Goal: Navigation & Orientation: Find specific page/section

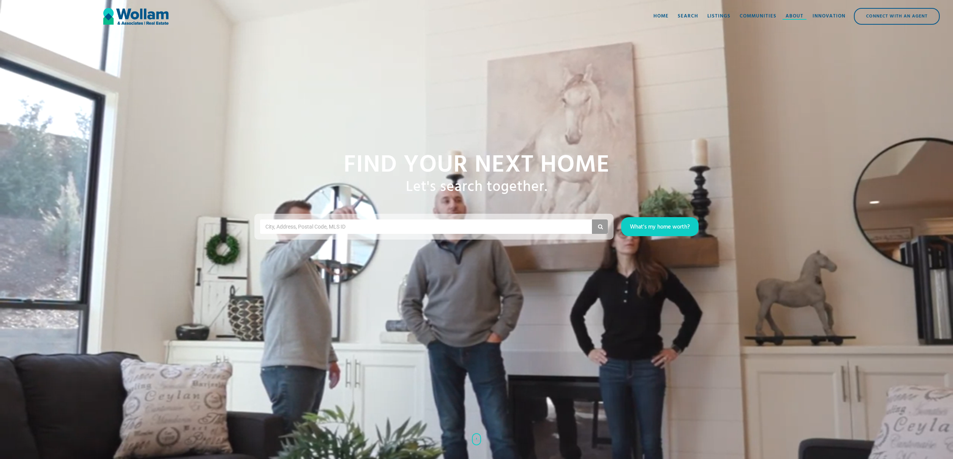
click at [787, 13] on div "About" at bounding box center [794, 17] width 18 height 8
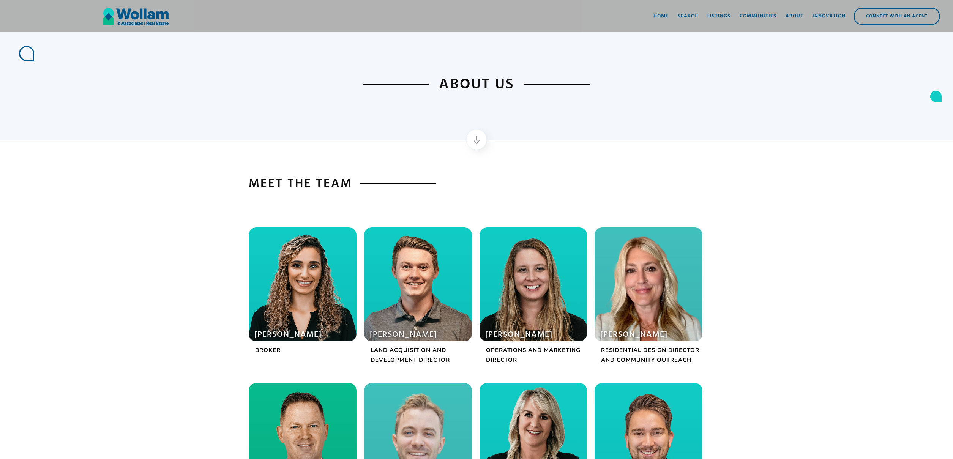
scroll to position [46, 0]
